Goal: Task Accomplishment & Management: Complete application form

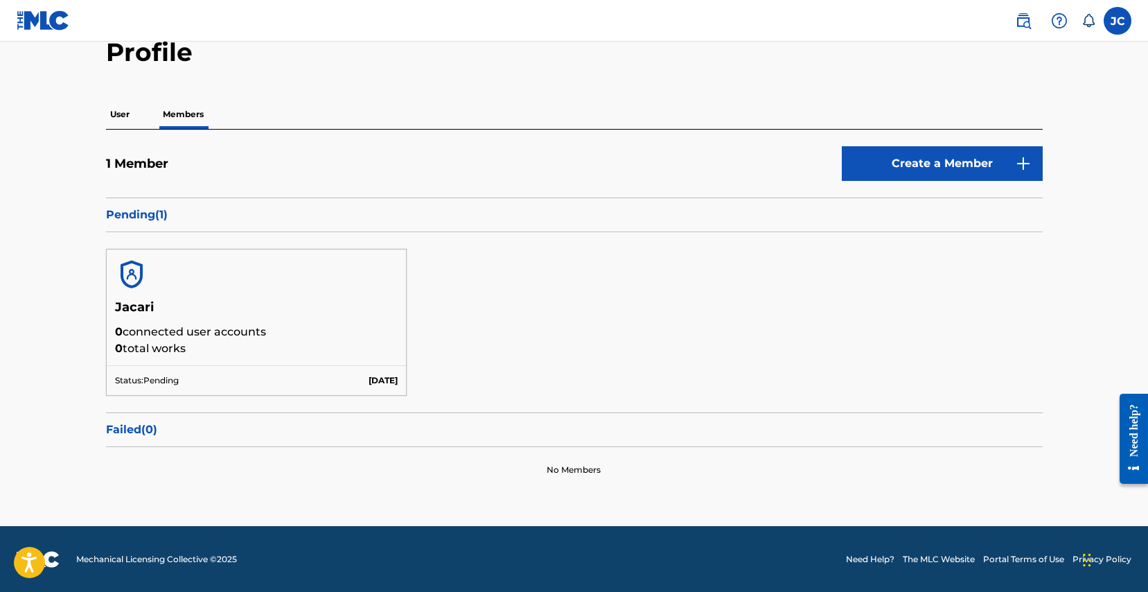
click at [119, 113] on p "User" at bounding box center [120, 114] width 28 height 29
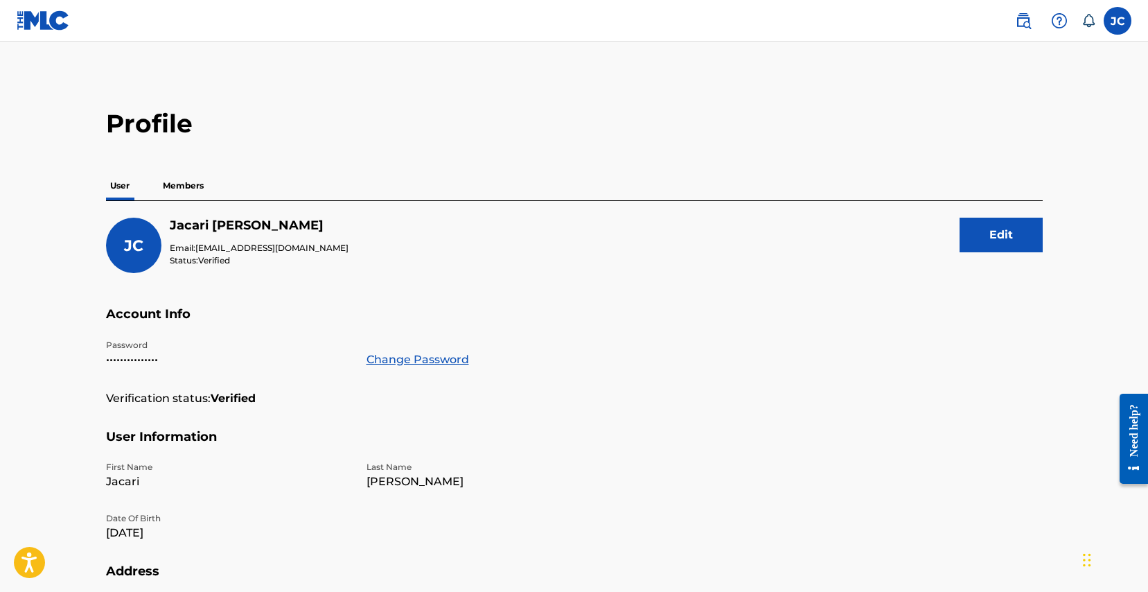
click at [166, 157] on div "Profile User Members JC Jacari Claude Email: liljonemusic@gmail.com Status: Ver…" at bounding box center [574, 470] width 970 height 725
click at [182, 183] on p "Members" at bounding box center [183, 185] width 49 height 29
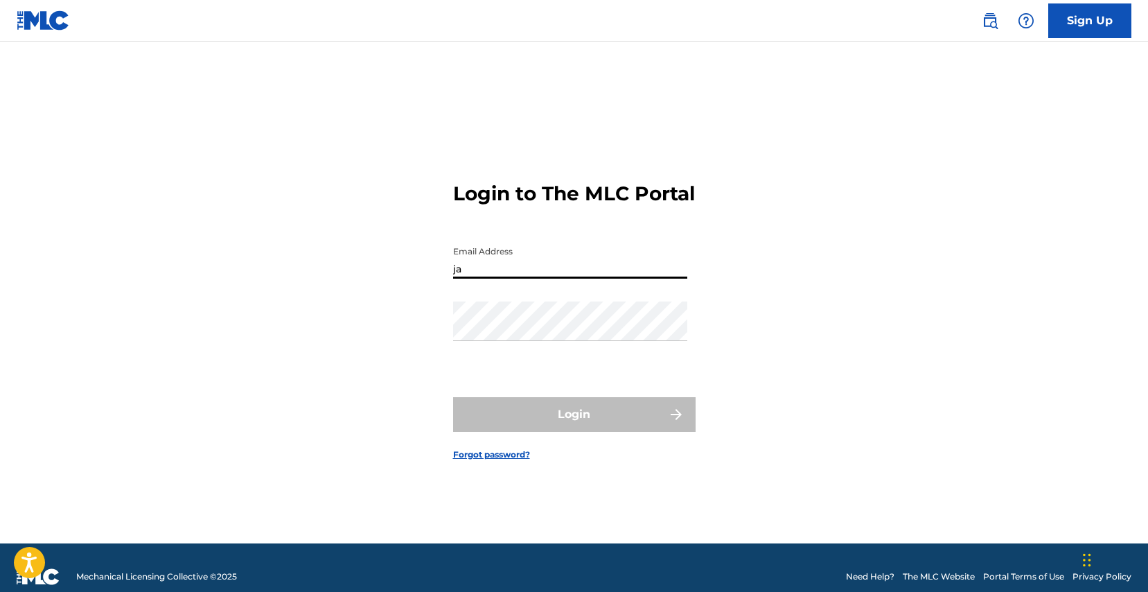
type input "j"
type input "[EMAIL_ADDRESS][DOMAIN_NAME]"
click at [574, 426] on button "Login" at bounding box center [574, 414] width 243 height 35
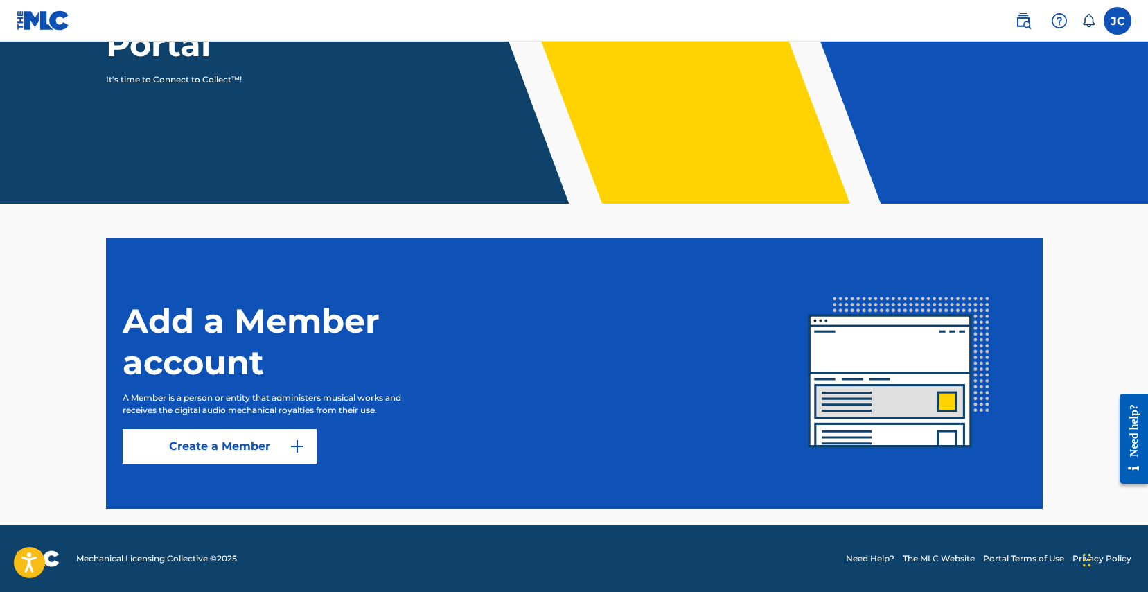
scroll to position [202, 0]
click at [300, 443] on img at bounding box center [297, 446] width 17 height 17
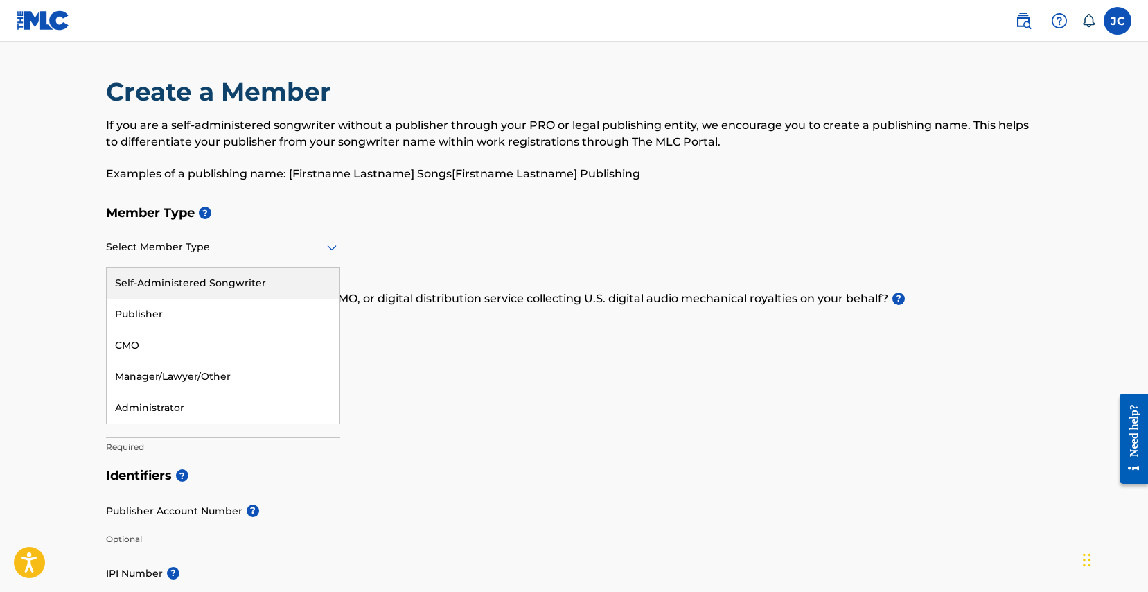
click at [325, 256] on div "Select Member Type" at bounding box center [223, 247] width 234 height 39
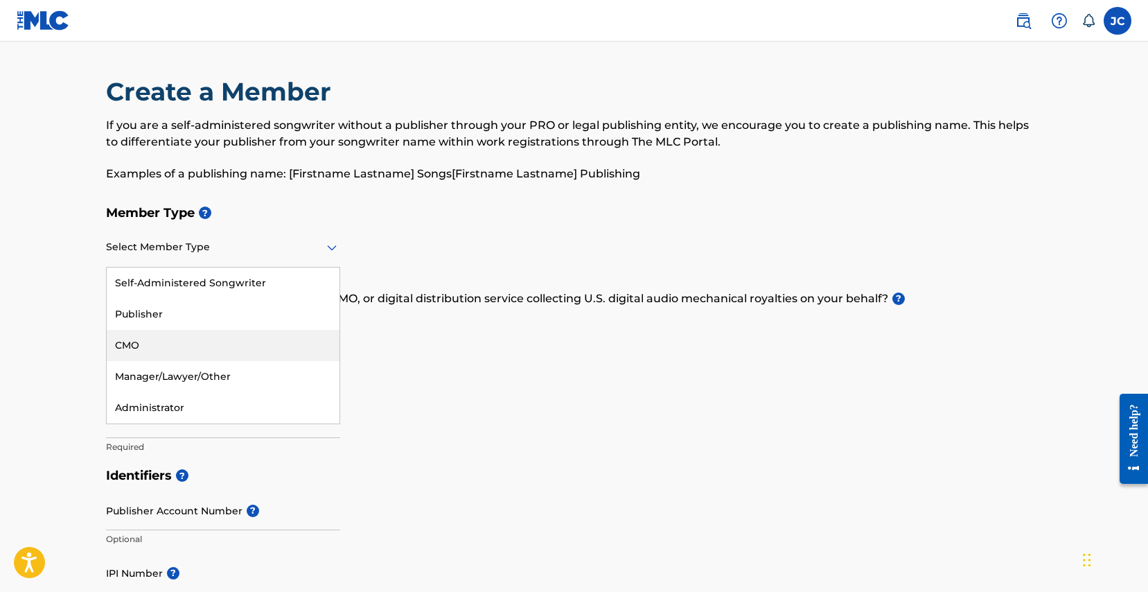
click at [236, 318] on div "Publisher" at bounding box center [223, 314] width 233 height 31
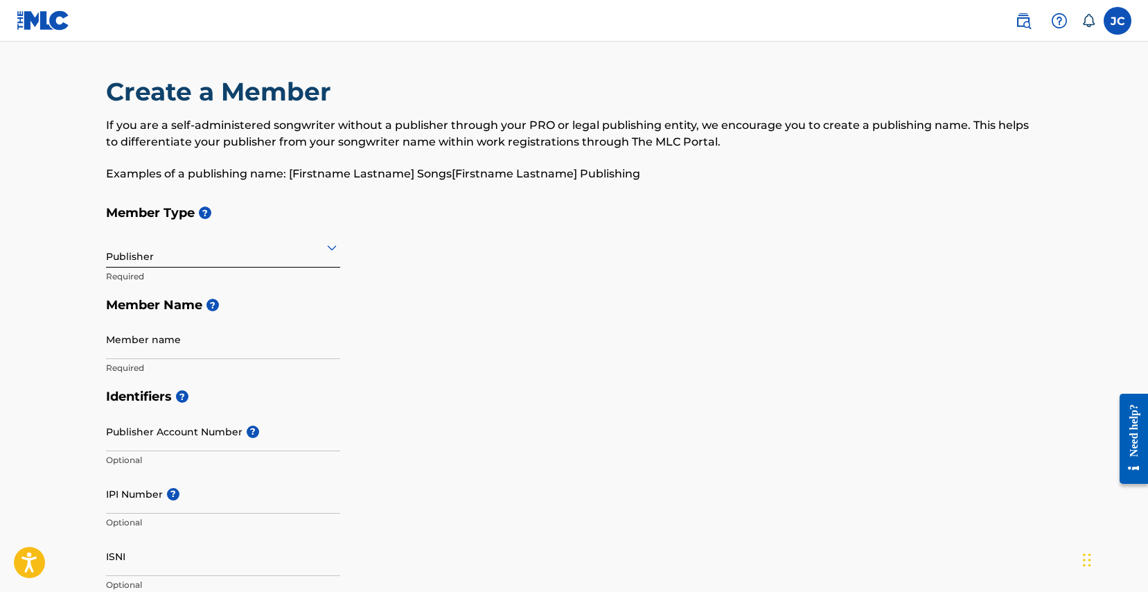
click at [1107, 19] on label at bounding box center [1118, 21] width 28 height 28
click at [1118, 21] on input "[PERSON_NAME] [PERSON_NAME][EMAIL_ADDRESS][DOMAIN_NAME] Notification Preference…" at bounding box center [1118, 21] width 0 height 0
click at [985, 87] on h3 "JC" at bounding box center [988, 88] width 24 height 24
click at [1118, 21] on input "[PERSON_NAME] [PERSON_NAME][EMAIL_ADDRESS][DOMAIN_NAME] Notification Preference…" at bounding box center [1118, 21] width 0 height 0
click at [987, 175] on link "Profile" at bounding box center [981, 172] width 28 height 12
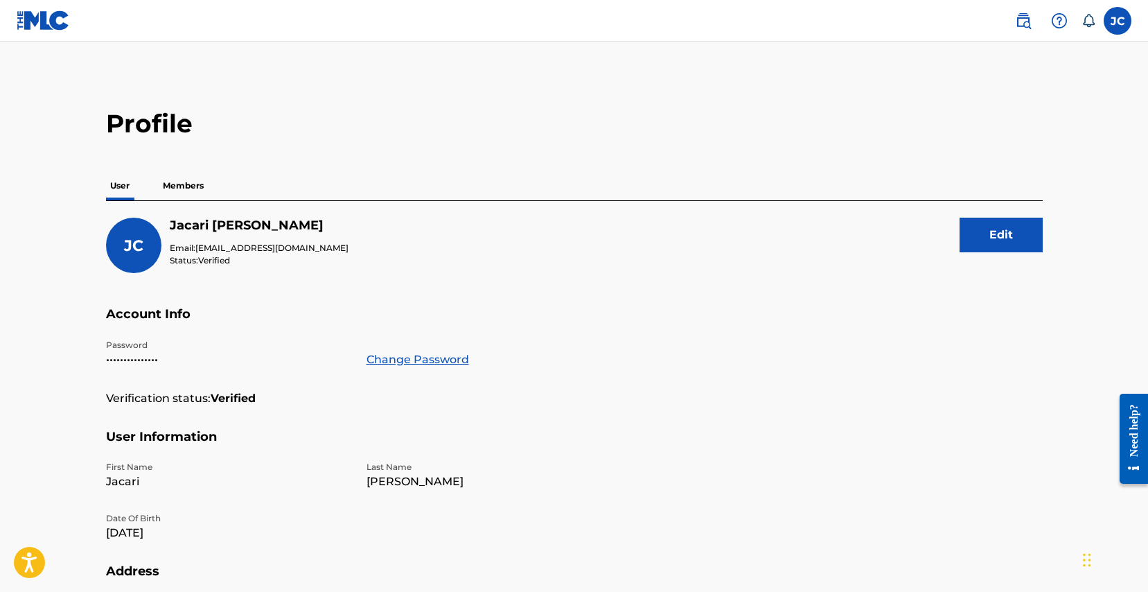
click at [153, 182] on div "User Members" at bounding box center [574, 185] width 937 height 29
click at [177, 179] on p "Members" at bounding box center [183, 185] width 49 height 29
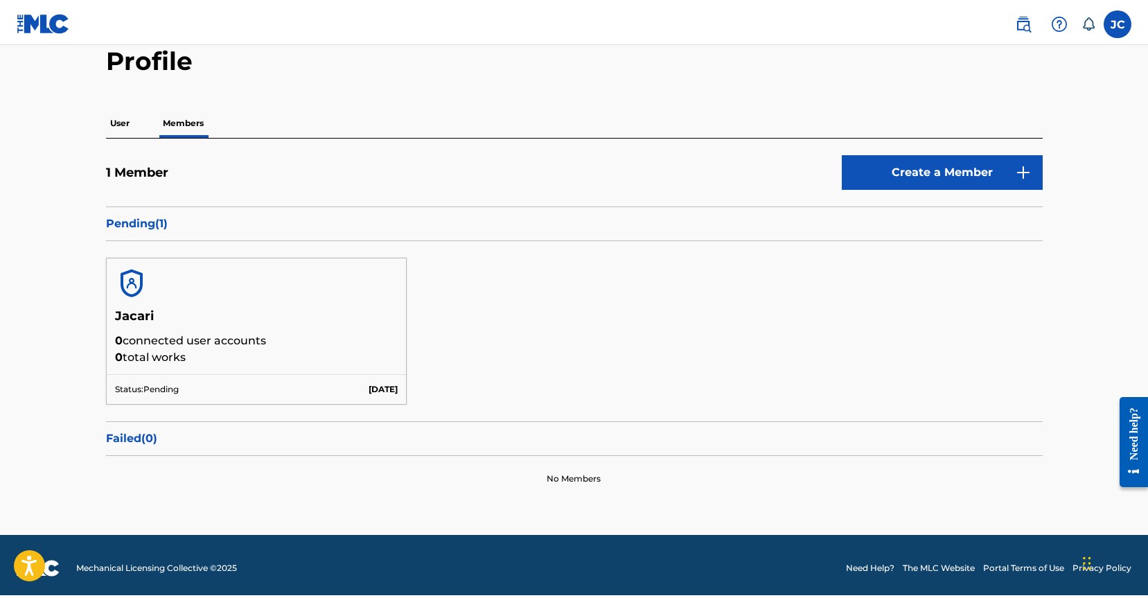
scroll to position [65, 0]
